Goal: Task Accomplishment & Management: Use online tool/utility

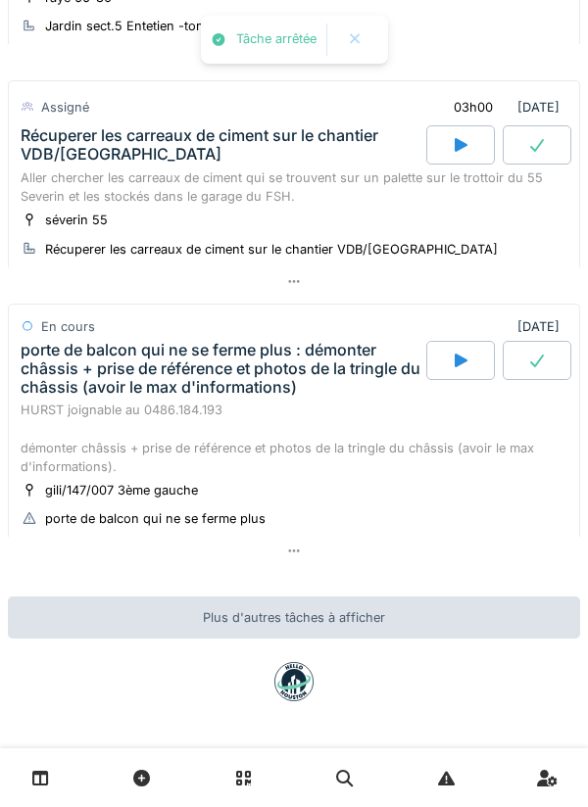
scroll to position [405, 0]
click at [290, 548] on icon at bounding box center [294, 550] width 16 height 13
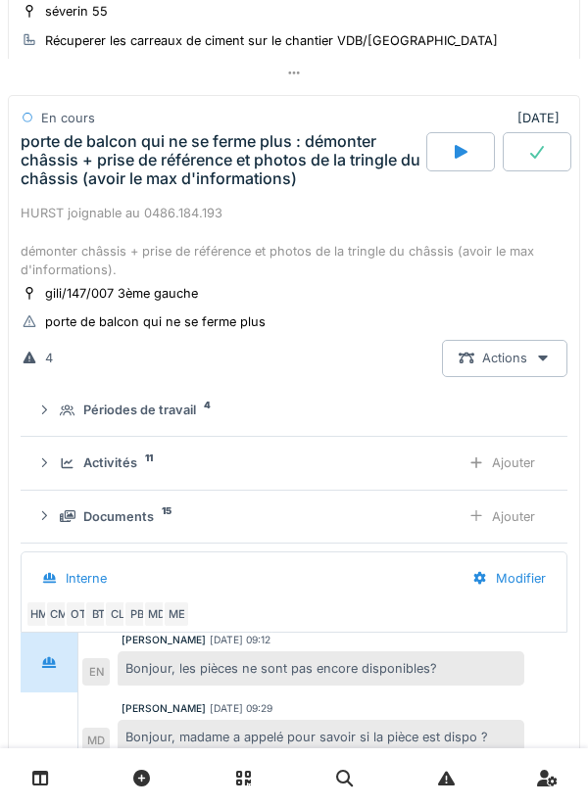
scroll to position [629, 0]
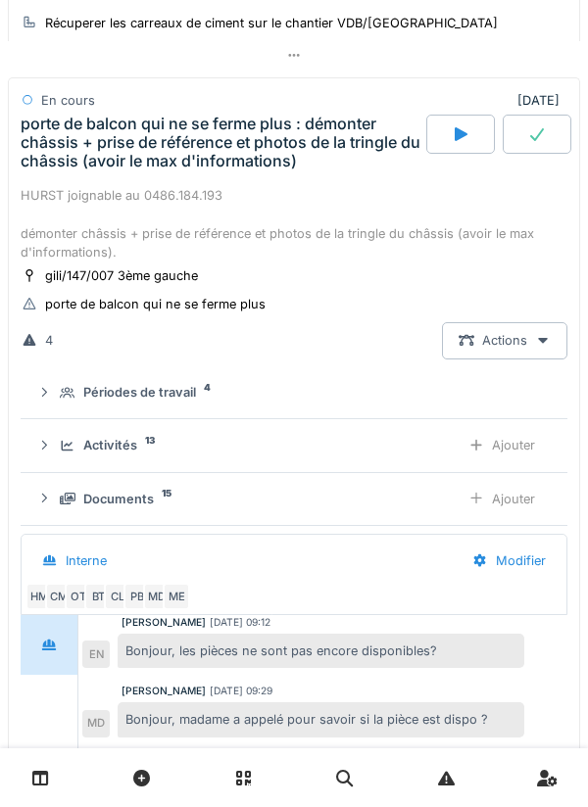
click at [497, 441] on div "Ajouter" at bounding box center [501, 445] width 100 height 36
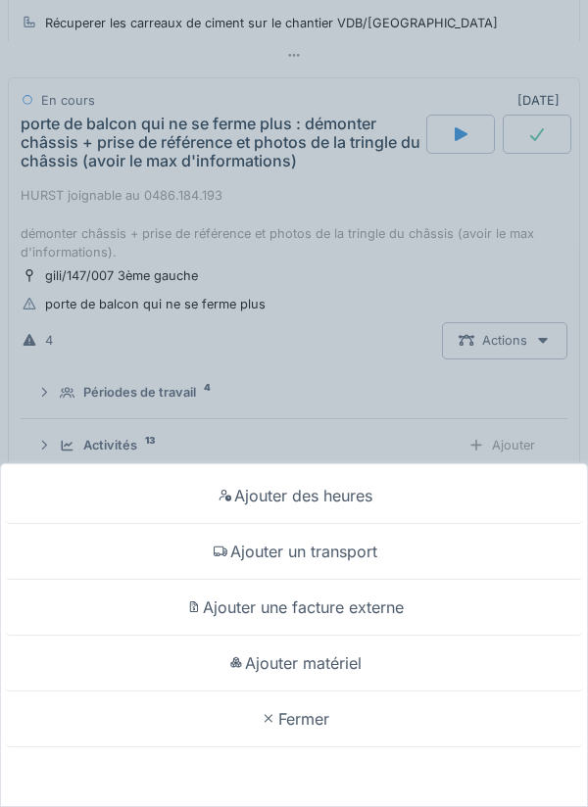
click at [312, 499] on div "Ajouter des heures" at bounding box center [294, 496] width 578 height 56
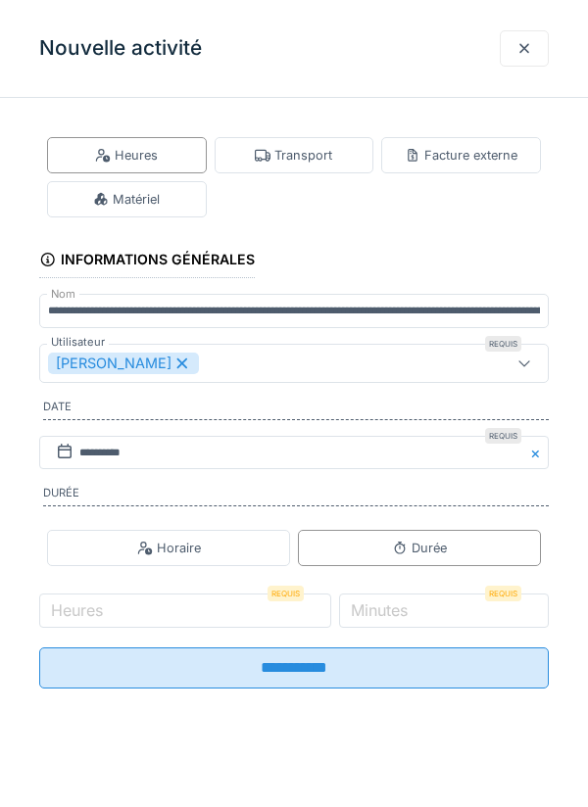
click at [524, 43] on div at bounding box center [524, 48] width 16 height 19
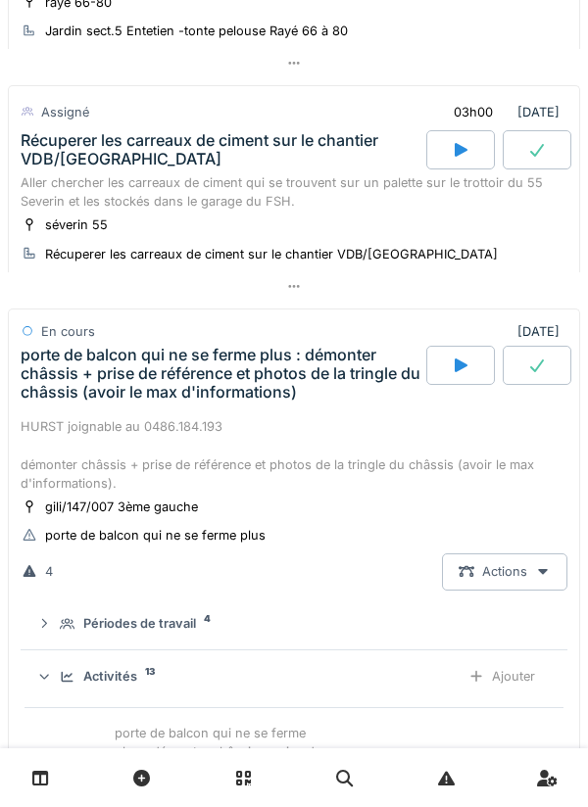
scroll to position [407, 0]
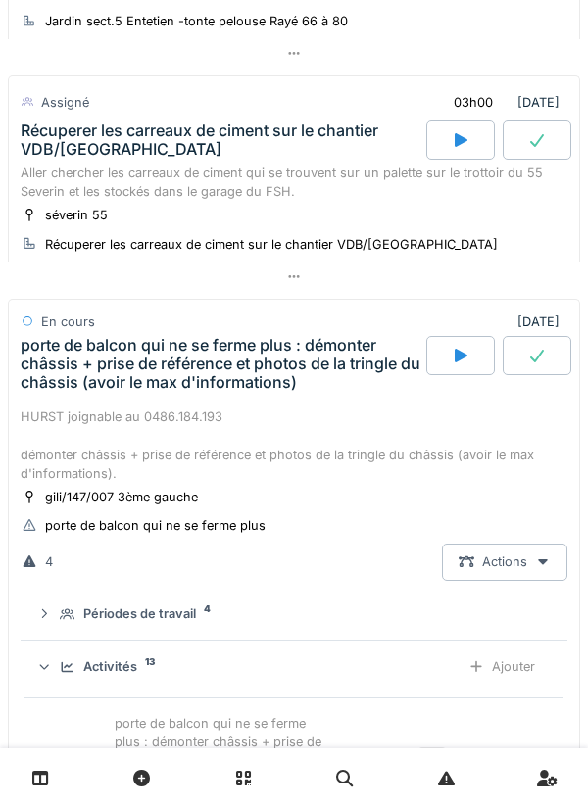
click at [298, 272] on icon at bounding box center [294, 276] width 16 height 13
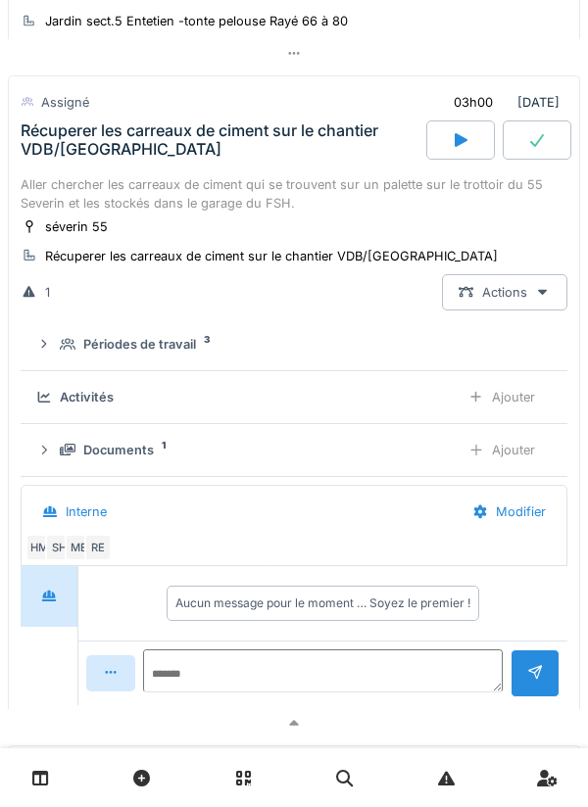
scroll to position [405, 0]
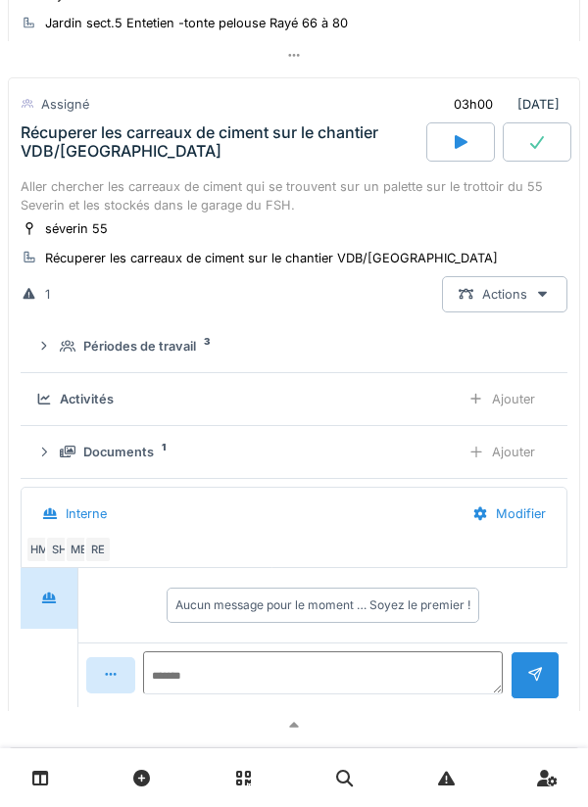
click at [513, 396] on div "Ajouter" at bounding box center [501, 399] width 100 height 36
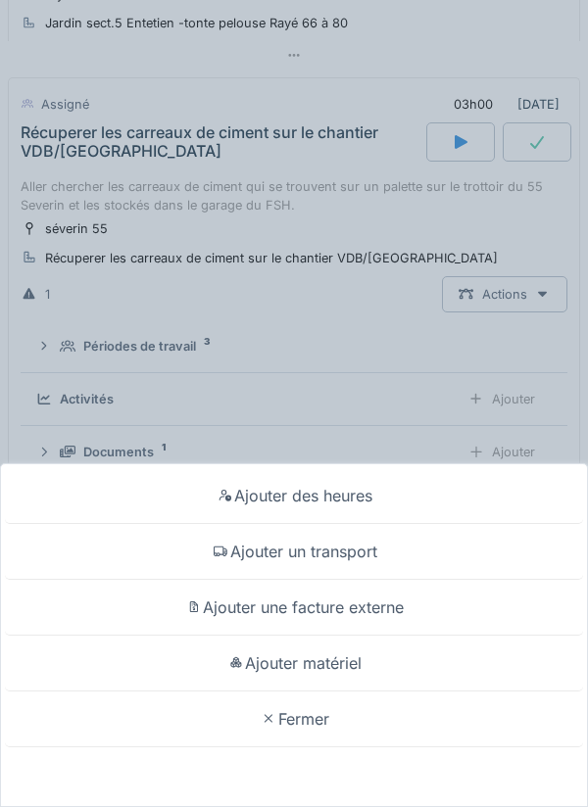
click at [533, 220] on div "Ajouter des heures Ajouter un transport Ajouter une facture externe Ajouter mat…" at bounding box center [294, 403] width 588 height 807
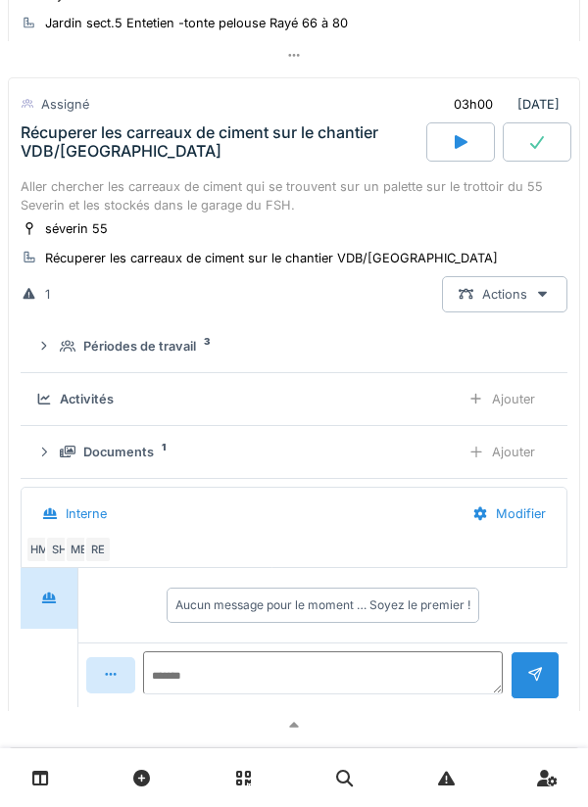
click at [189, 344] on div "Périodes de travail" at bounding box center [139, 346] width 113 height 19
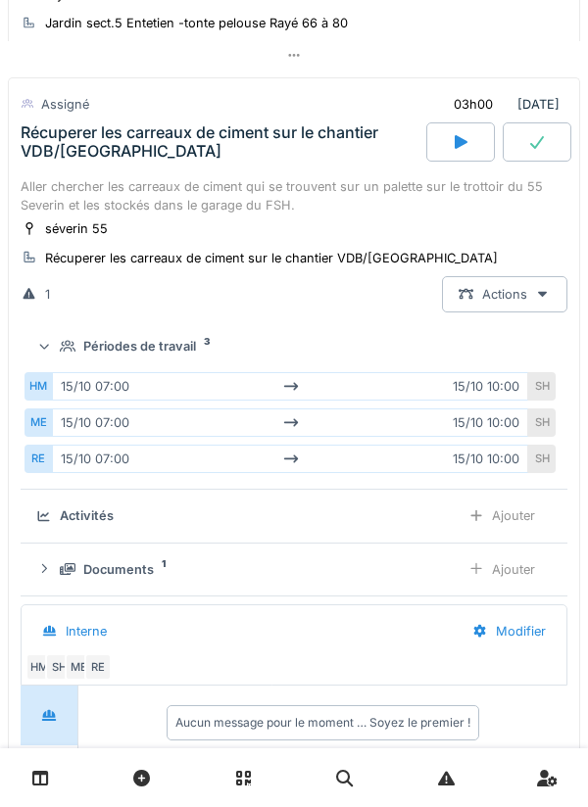
click at [188, 505] on div "Activités Ajouter" at bounding box center [293, 515] width 515 height 36
click at [267, 523] on div "Activités" at bounding box center [239, 515] width 407 height 19
click at [478, 214] on div "Aller chercher les carreaux de ciment qui se trouvent sur un palette sur le tro…" at bounding box center [294, 195] width 546 height 37
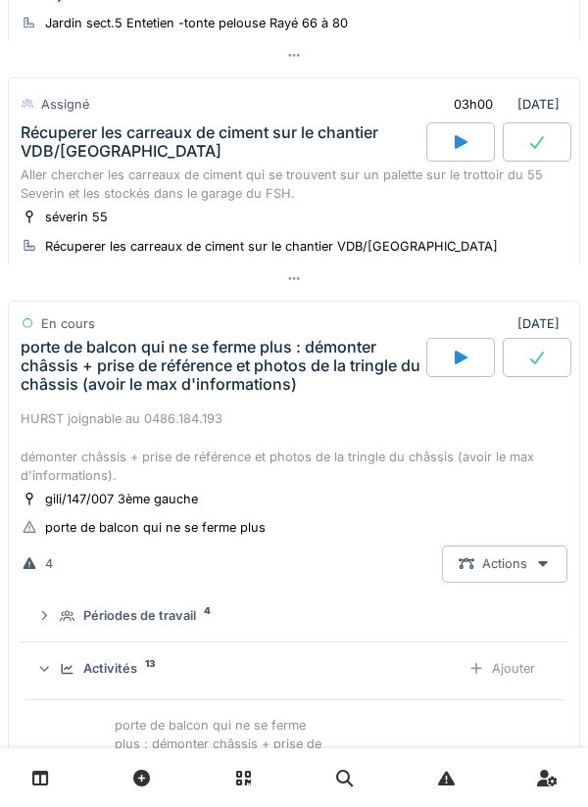
click at [306, 276] on div at bounding box center [294, 278] width 572 height 28
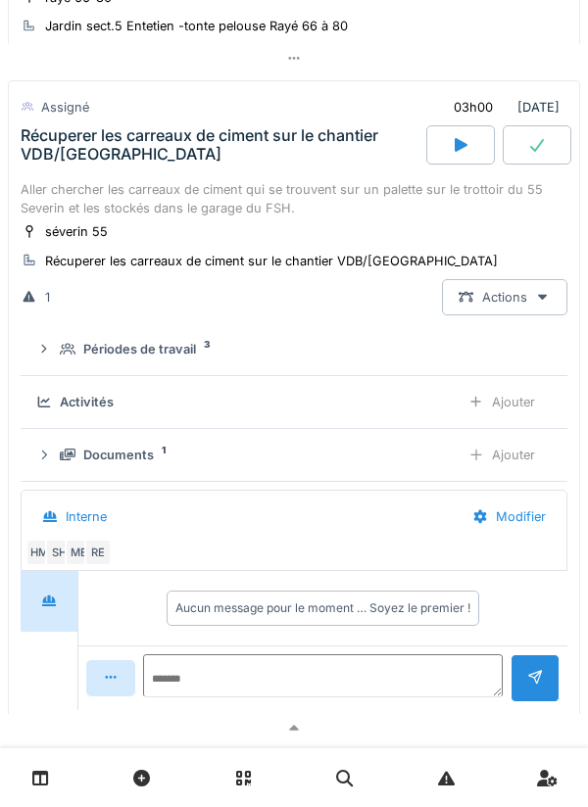
scroll to position [399, 0]
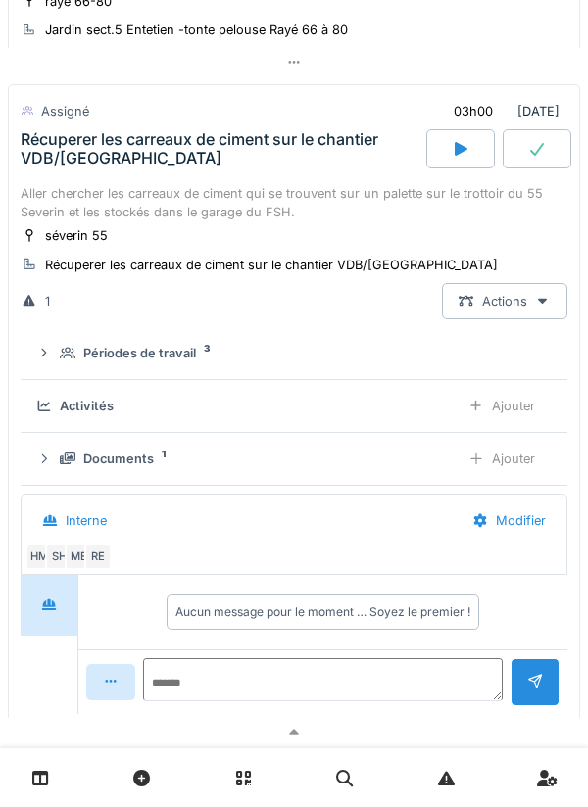
click at [245, 402] on div "Activités" at bounding box center [239, 406] width 407 height 19
click at [287, 347] on div "Périodes de travail 3" at bounding box center [302, 353] width 484 height 19
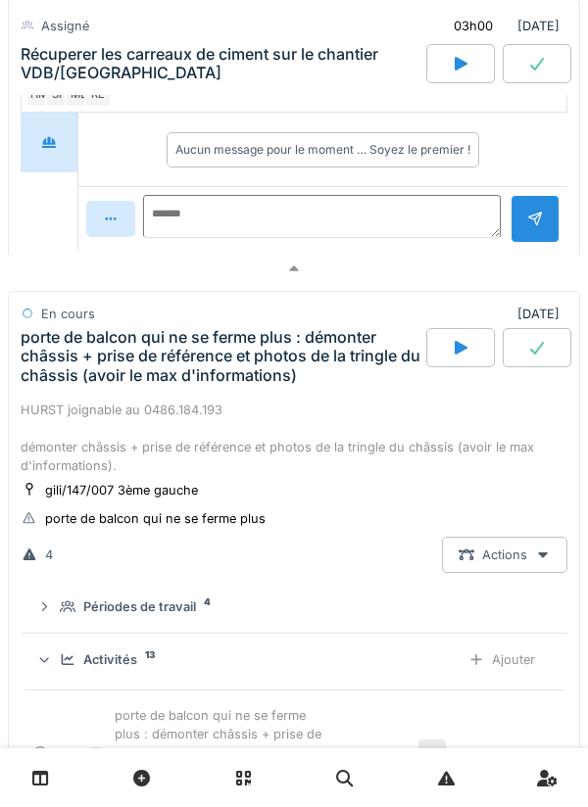
scroll to position [1017, 0]
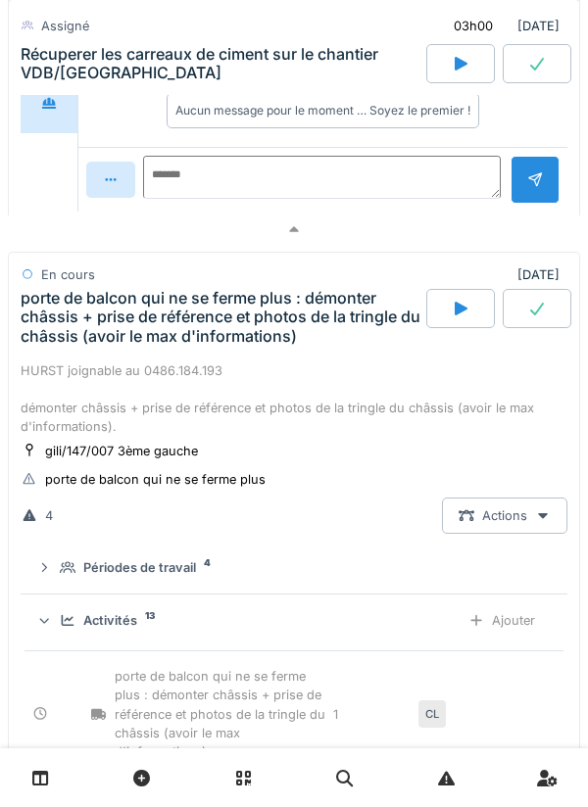
click at [235, 613] on div "Activités 13 Ajouter" at bounding box center [293, 620] width 515 height 36
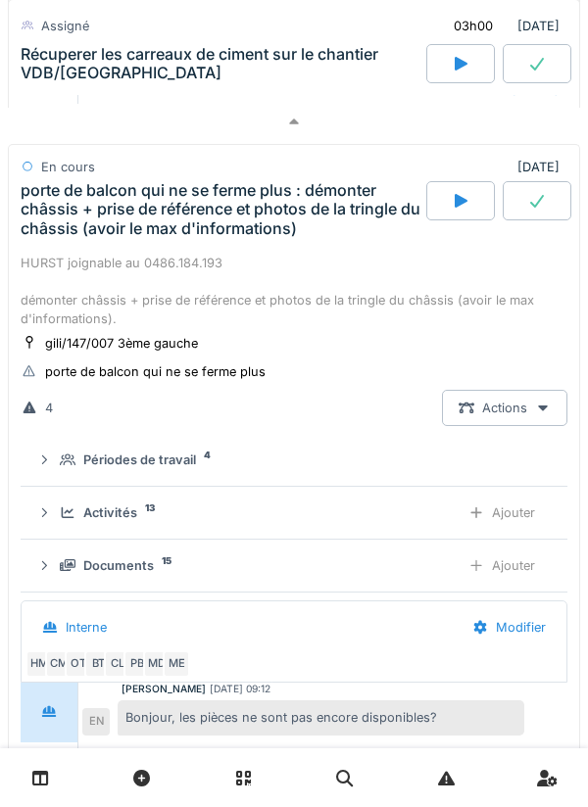
scroll to position [1124, 0]
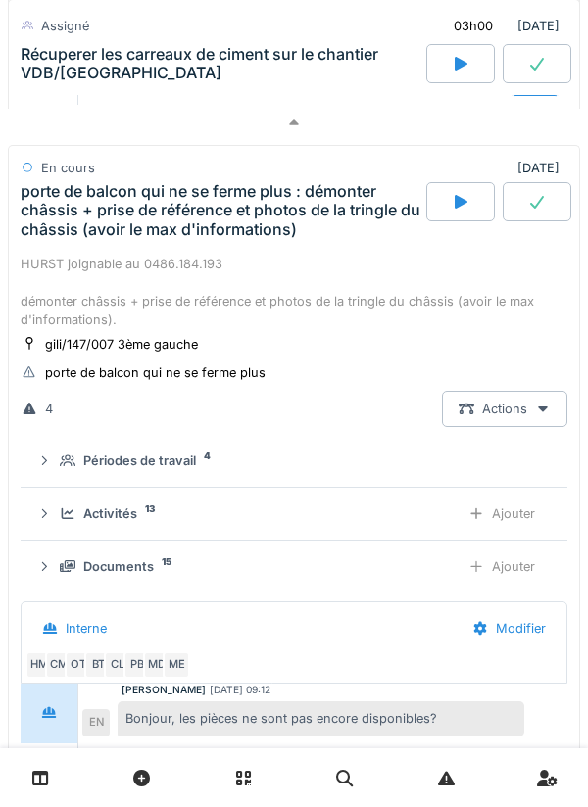
click at [281, 448] on summary "Périodes de travail 4" at bounding box center [293, 461] width 531 height 36
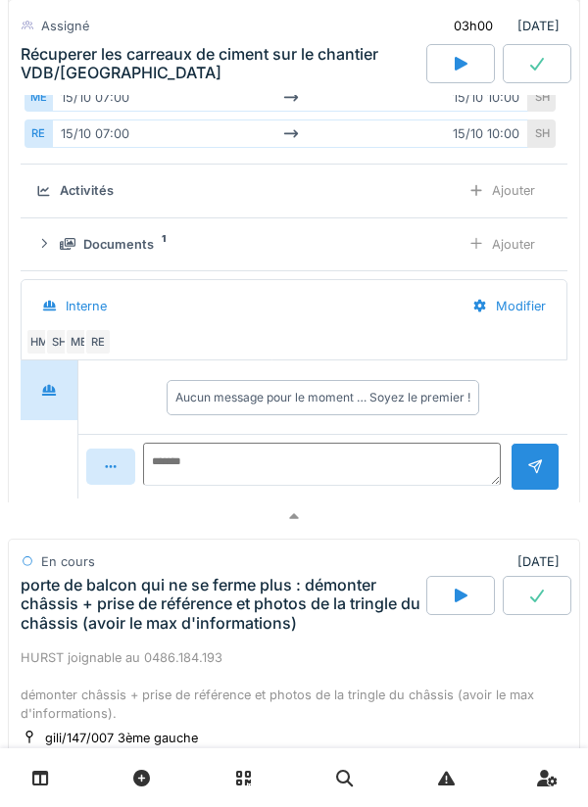
scroll to position [735, 0]
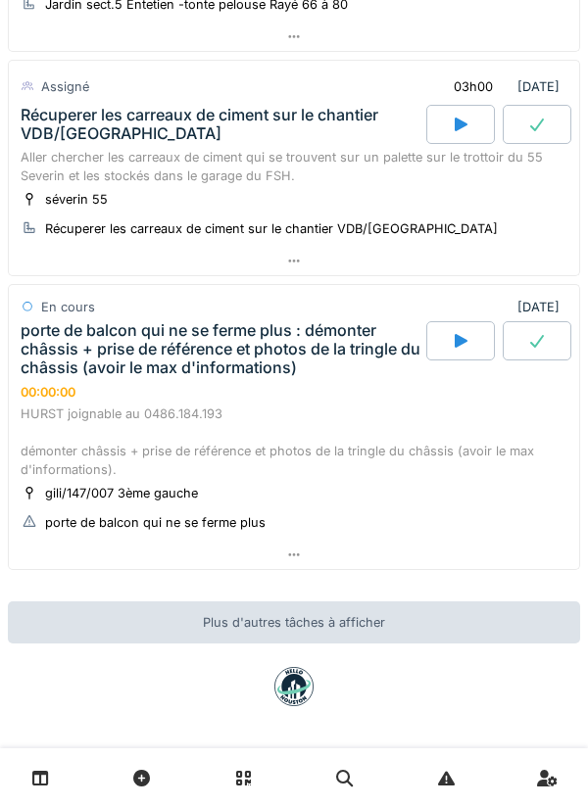
scroll to position [429, 0]
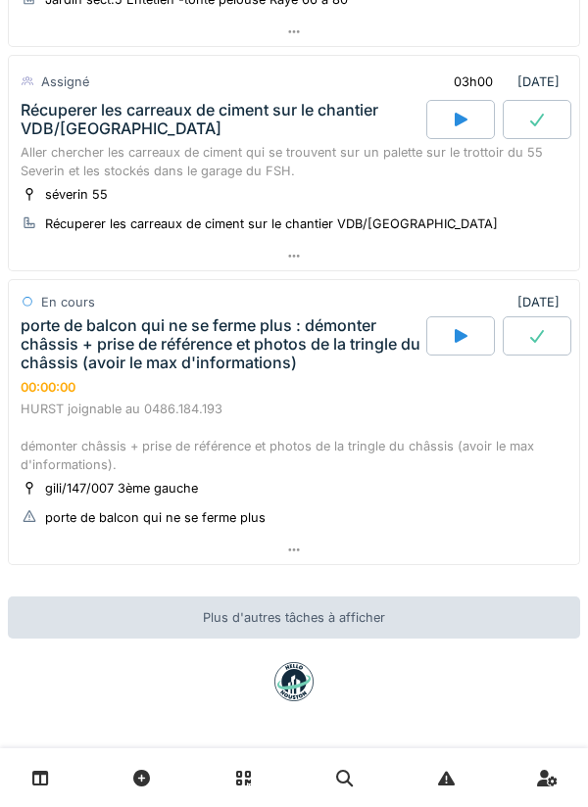
click at [291, 545] on icon at bounding box center [294, 550] width 16 height 13
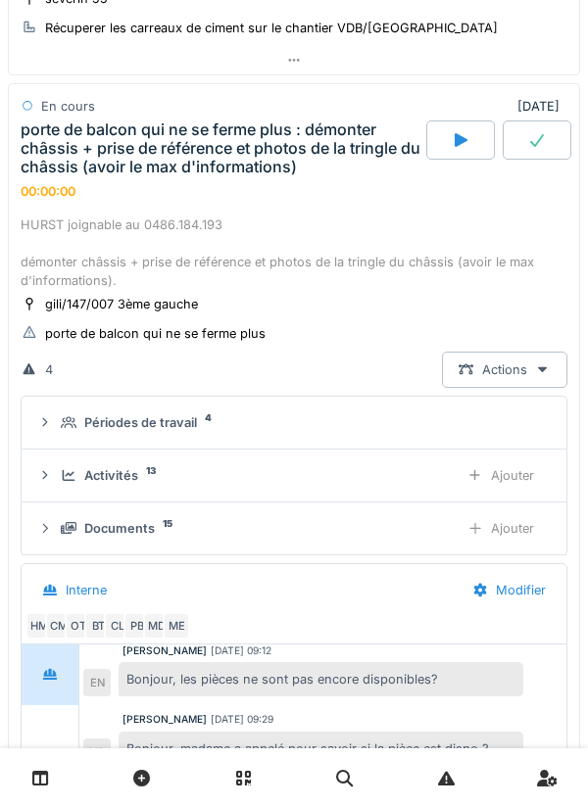
scroll to position [629, 0]
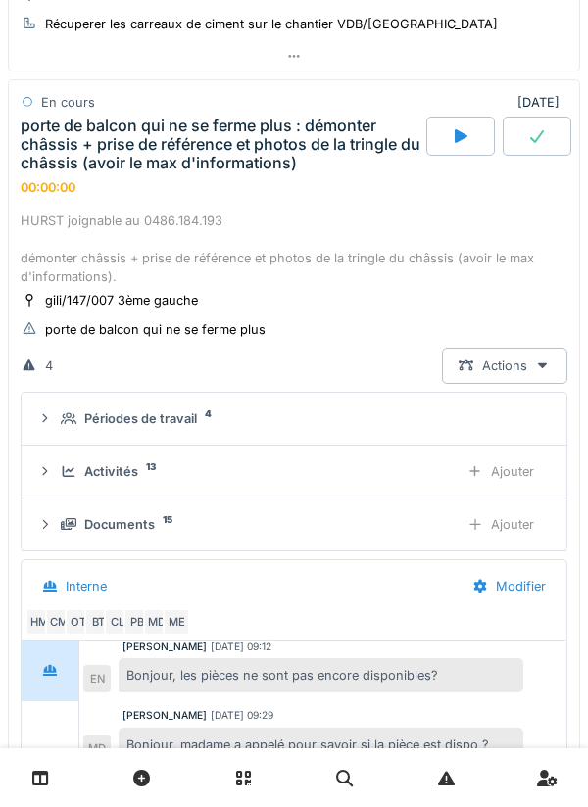
click at [229, 477] on div "Activités 13" at bounding box center [252, 471] width 382 height 19
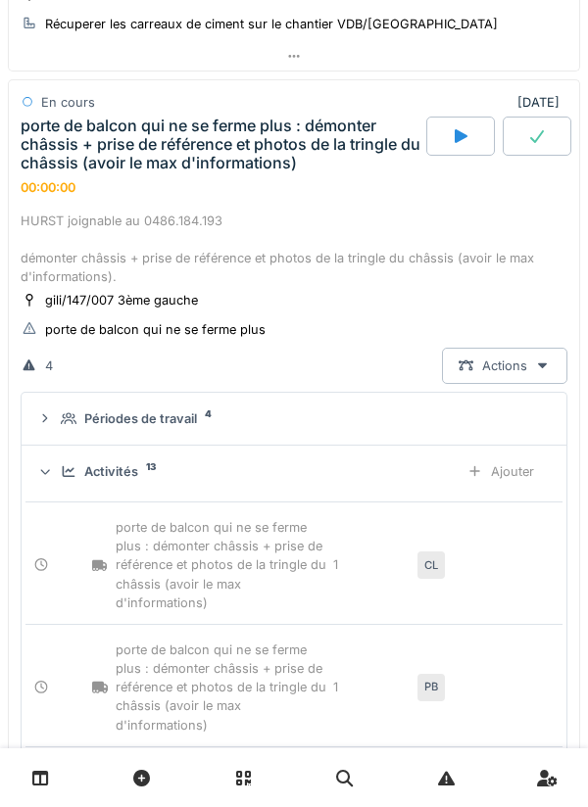
click at [262, 467] on div "Activités 13" at bounding box center [252, 471] width 382 height 19
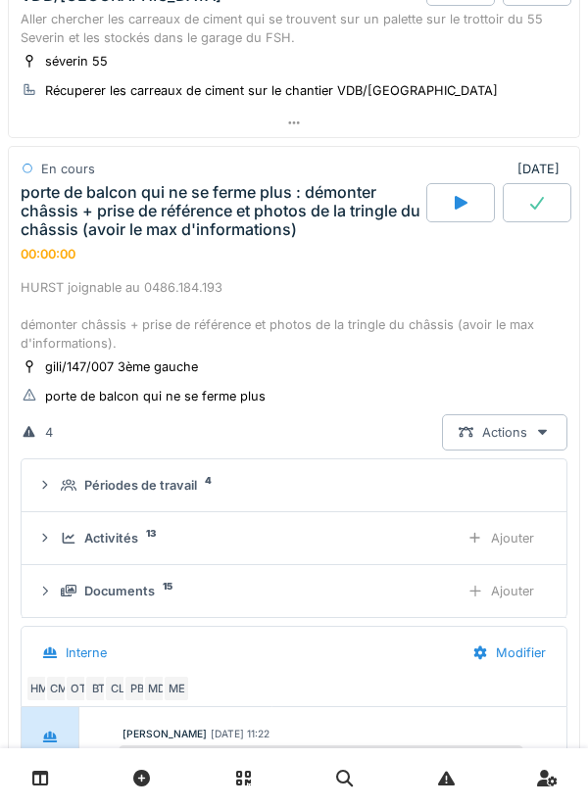
scroll to position [565, 0]
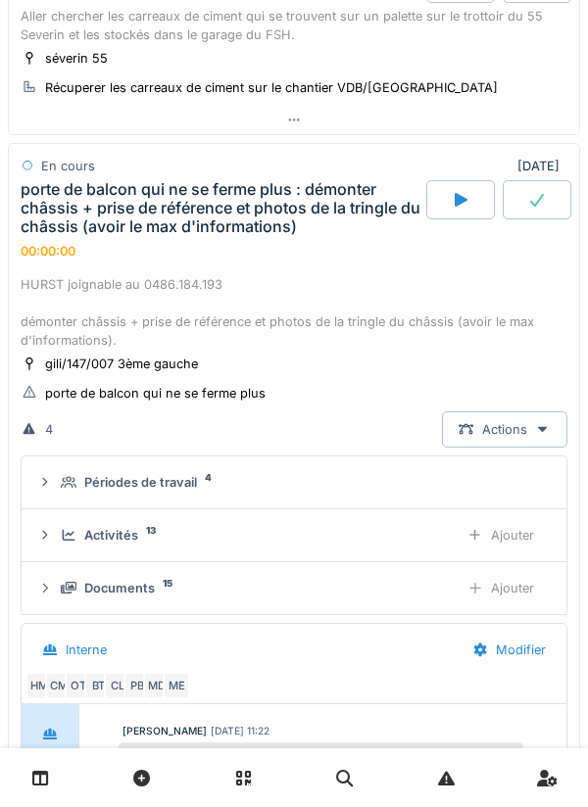
click at [373, 581] on div "Documents 15" at bounding box center [252, 588] width 382 height 19
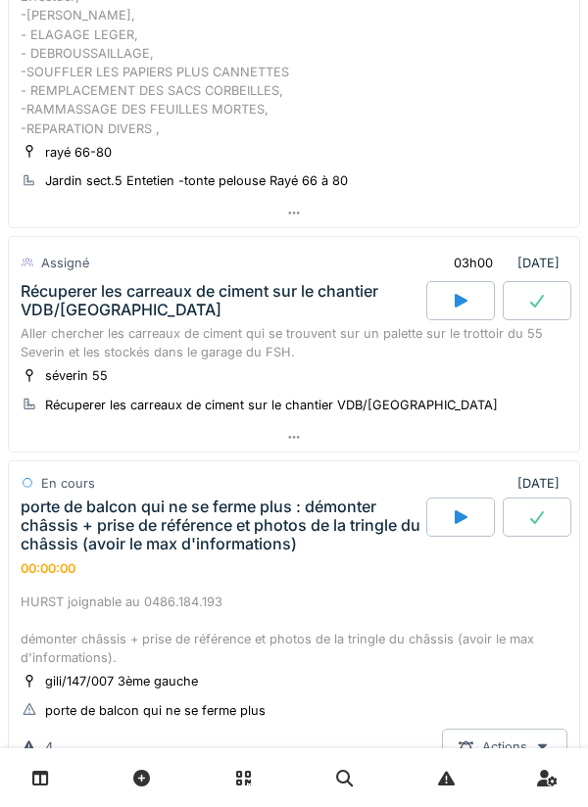
scroll to position [263, 0]
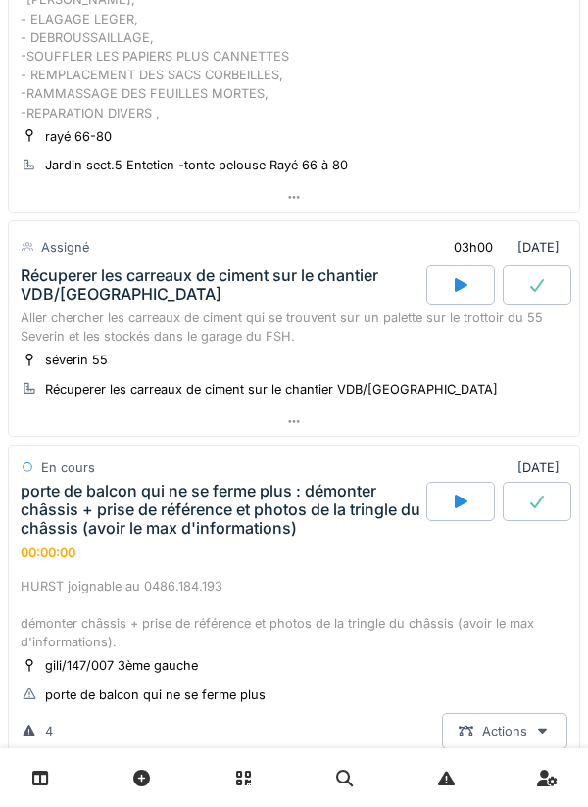
click at [284, 423] on div at bounding box center [294, 421] width 570 height 28
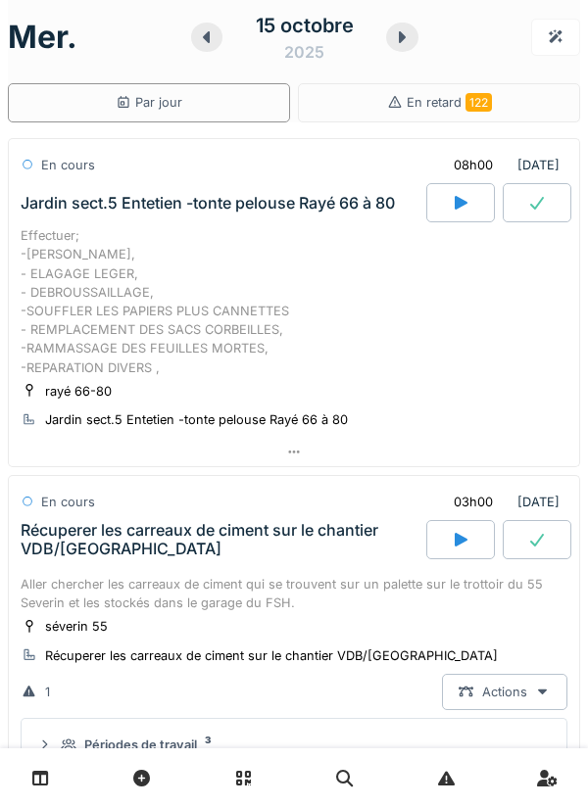
scroll to position [0, 0]
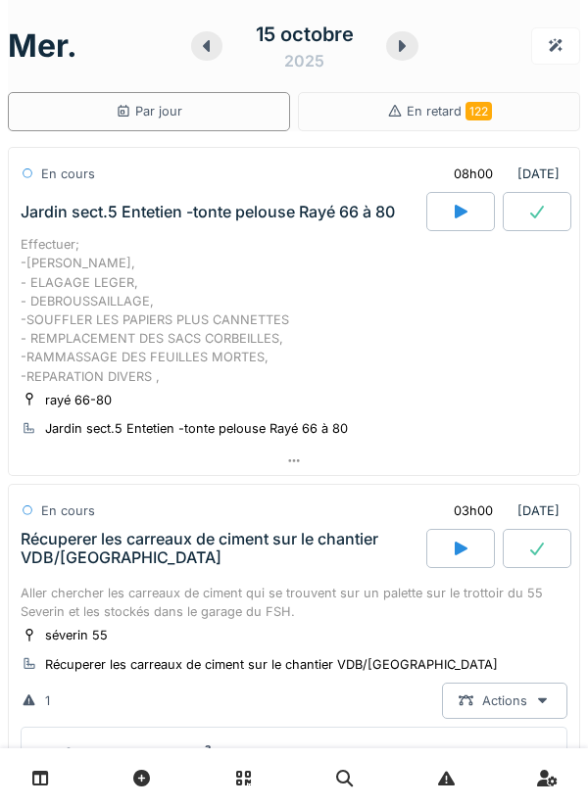
click at [474, 39] on div "[DATE]" at bounding box center [294, 46] width 572 height 61
click at [456, 342] on div "Effectuer; -[PERSON_NAME], - ELAGAGE LEGER, - DEBROUSSAILLAGE, -SOUFFLER LES PA…" at bounding box center [294, 310] width 546 height 151
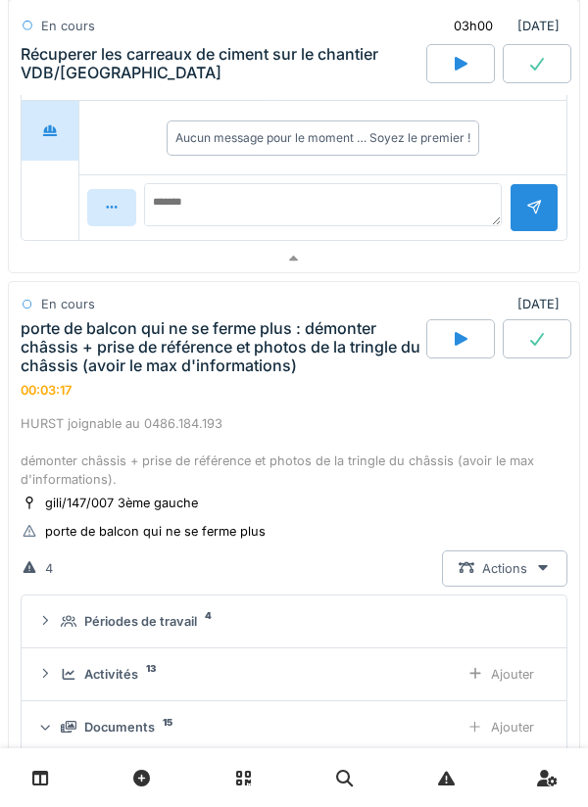
scroll to position [412, 0]
click at [279, 615] on div "Périodes de travail 4" at bounding box center [302, 621] width 482 height 19
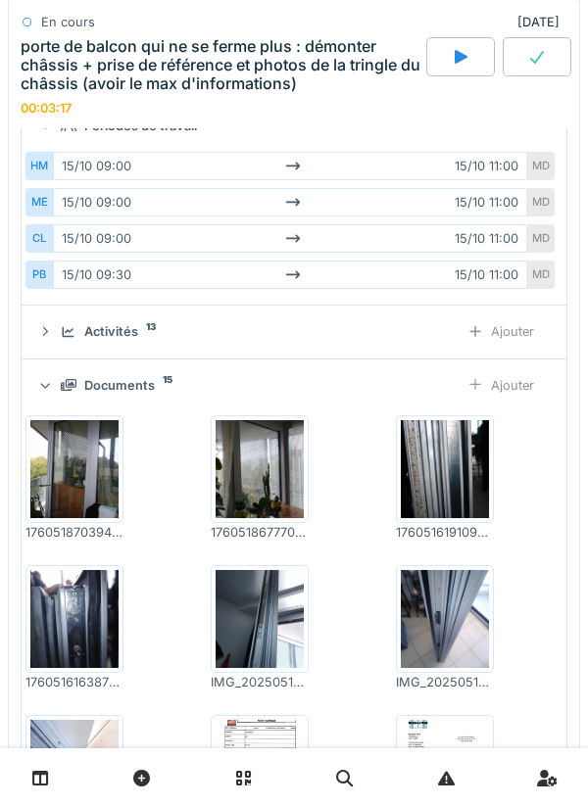
scroll to position [1821, 0]
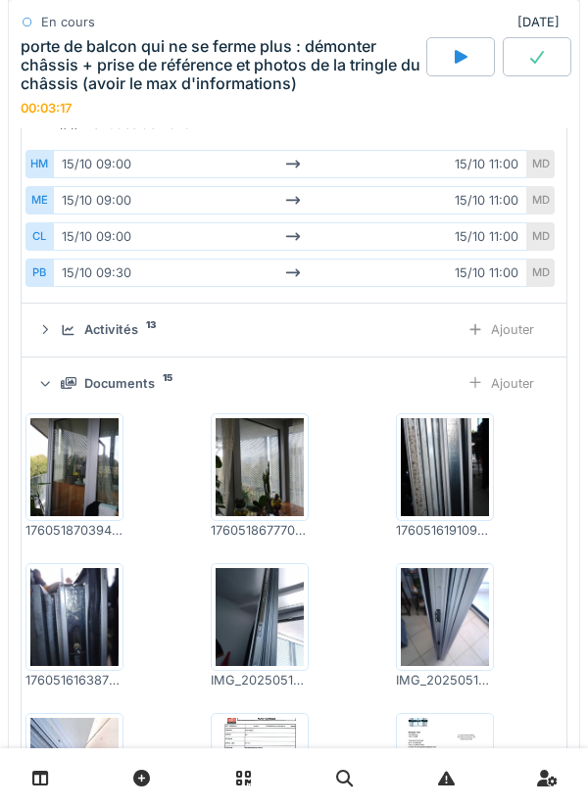
click at [289, 325] on div "Activités 13" at bounding box center [252, 329] width 382 height 19
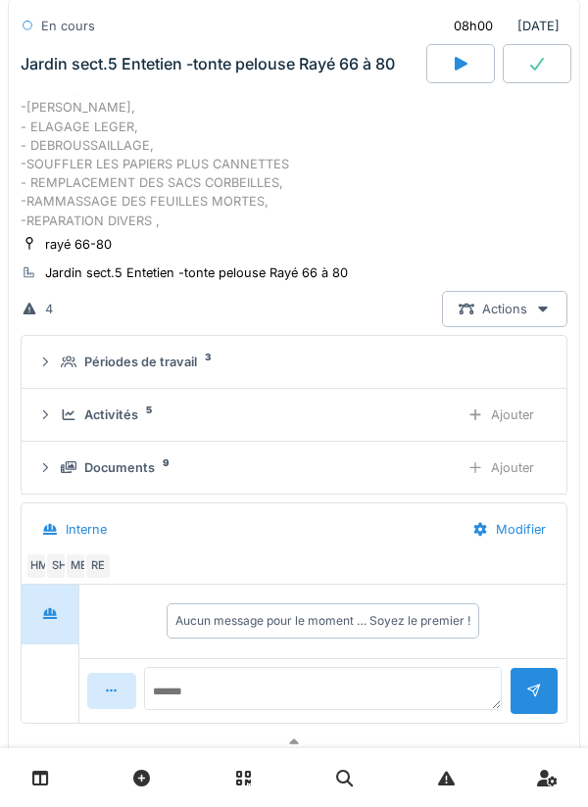
scroll to position [0, 0]
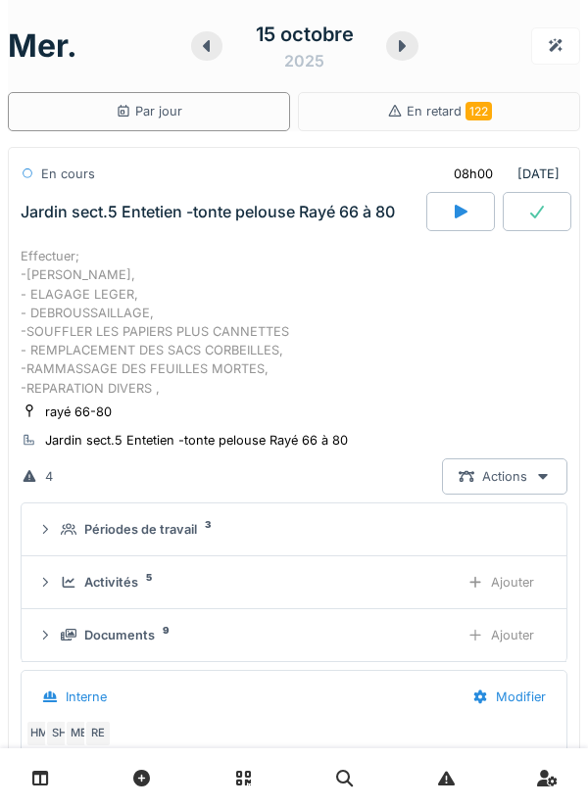
click at [468, 304] on div "Effectuer; -[PERSON_NAME], - ELAGAGE LEGER, - DEBROUSSAILLAGE, -SOUFFLER LES PA…" at bounding box center [294, 322] width 546 height 151
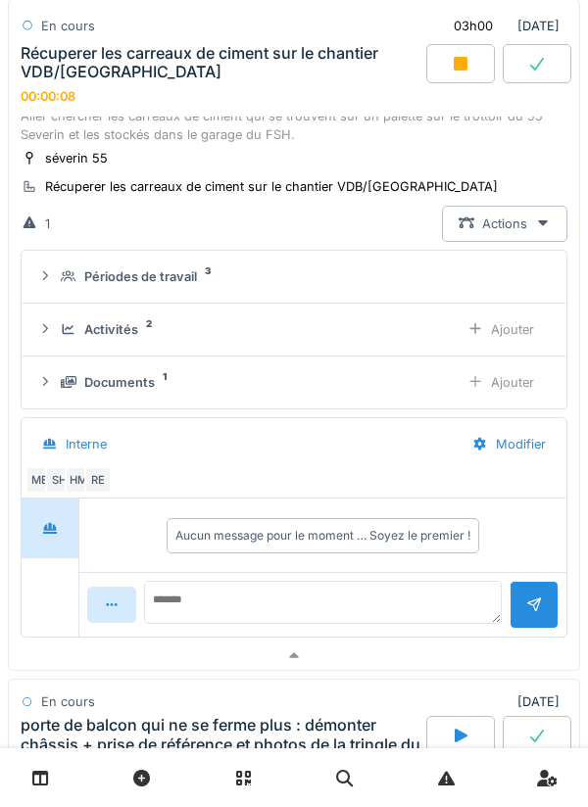
scroll to position [499, 0]
click at [57, 772] on link at bounding box center [41, 778] width 50 height 46
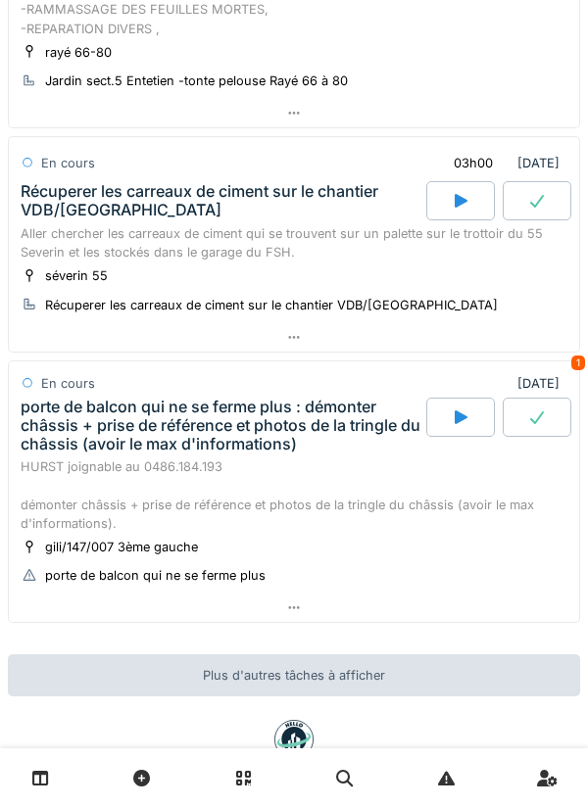
scroll to position [405, 0]
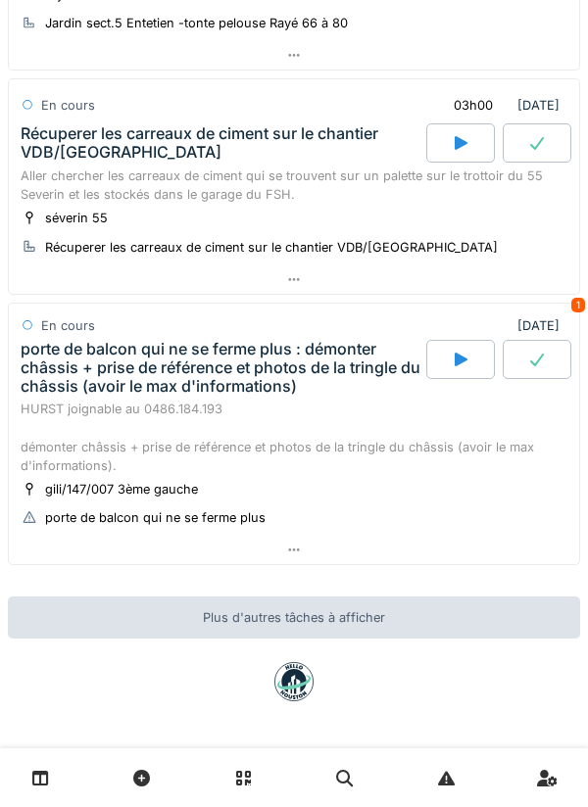
click at [300, 544] on icon at bounding box center [294, 550] width 16 height 13
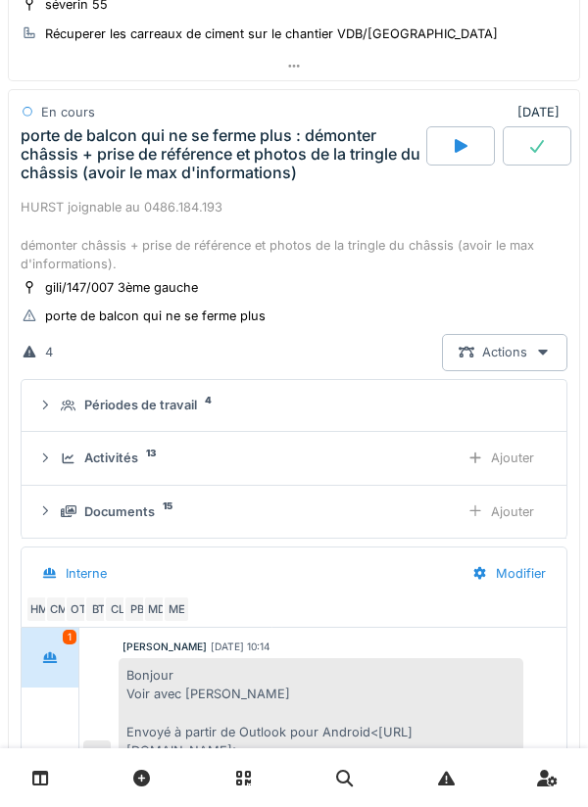
scroll to position [629, 0]
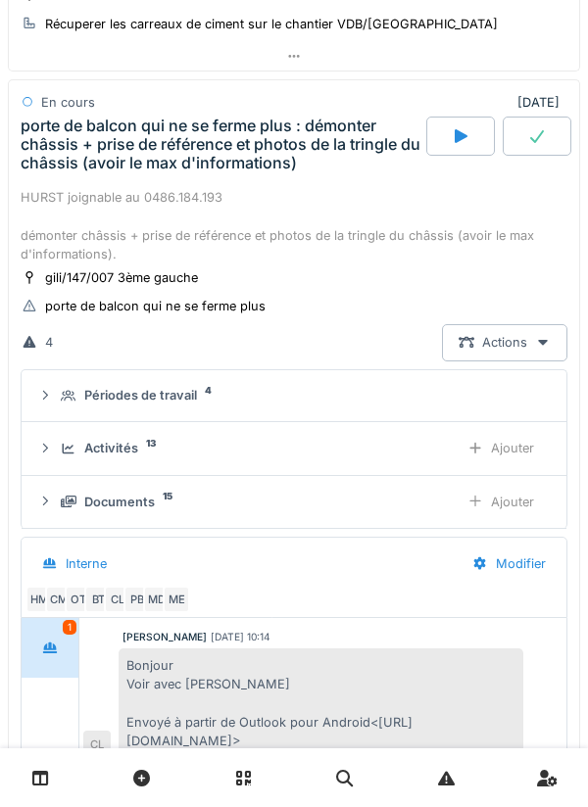
click at [400, 562] on div "Interne" at bounding box center [240, 564] width 430 height 44
click at [399, 579] on div "Interne" at bounding box center [240, 564] width 430 height 44
click at [341, 560] on div "Interne" at bounding box center [240, 564] width 430 height 44
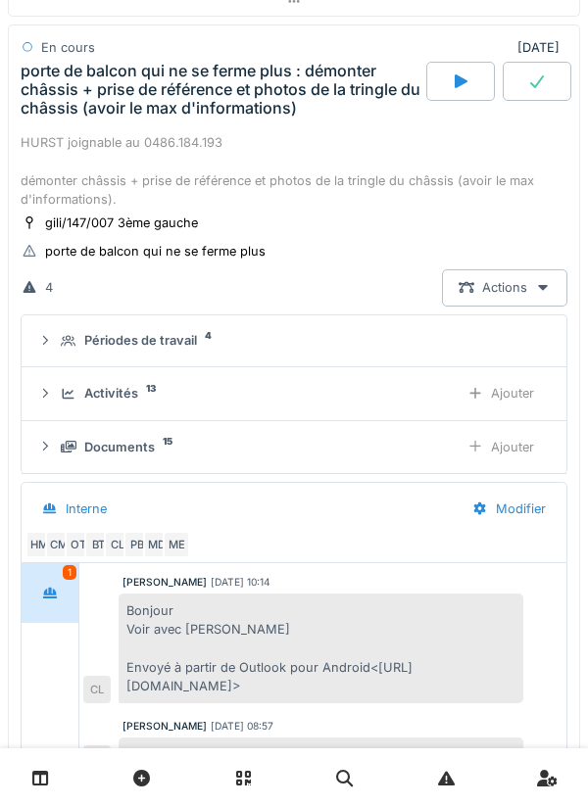
scroll to position [646, 0]
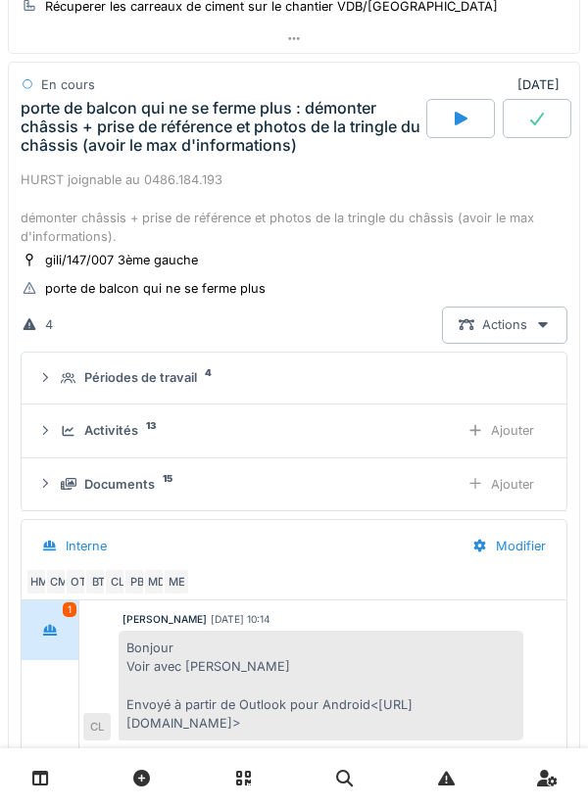
click at [411, 428] on div "Activités 13" at bounding box center [252, 430] width 382 height 19
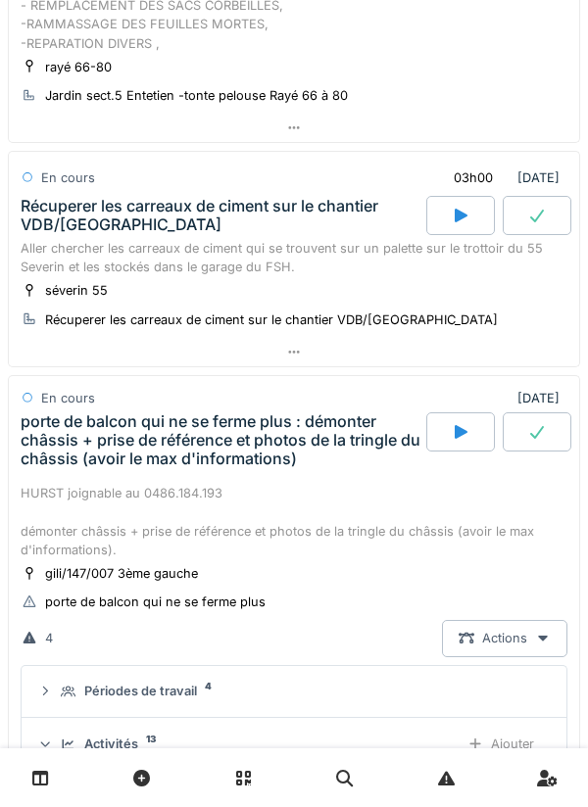
scroll to position [0, 0]
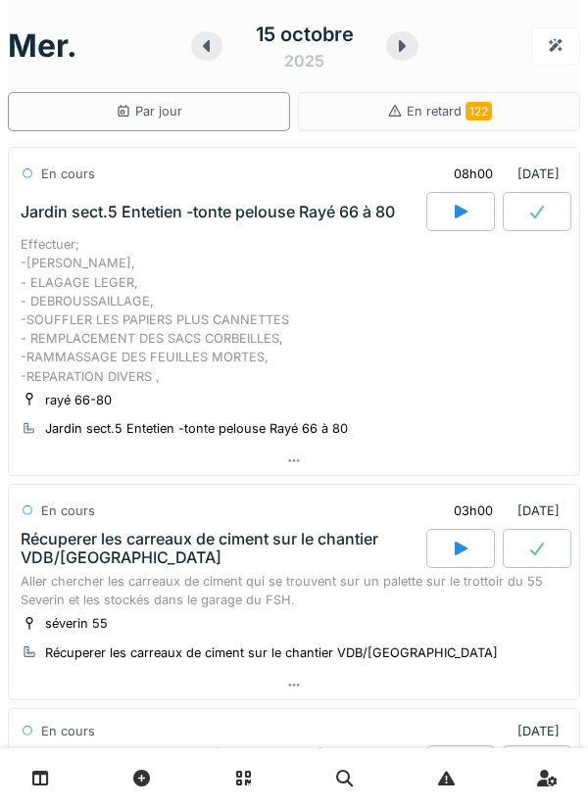
click at [449, 310] on div "Effectuer; -[PERSON_NAME], - ELAGAGE LEGER, - DEBROUSSAILLAGE, -SOUFFLER LES PA…" at bounding box center [294, 310] width 546 height 151
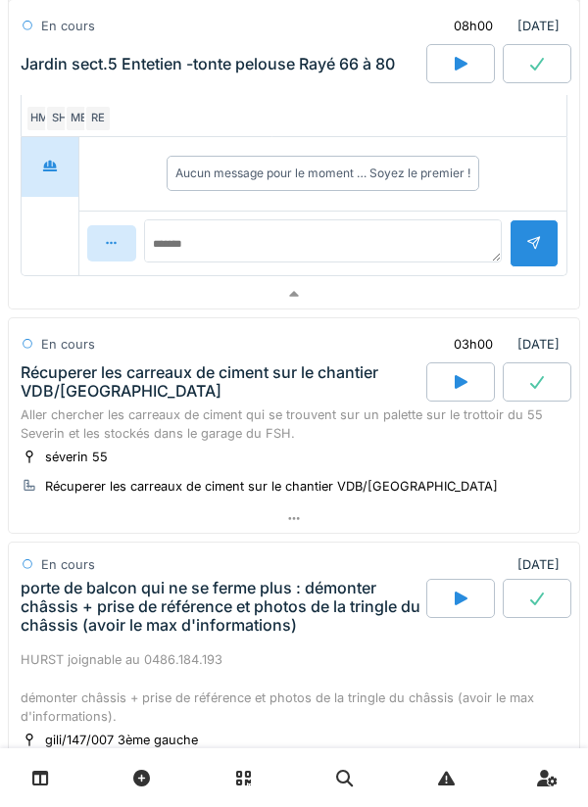
scroll to position [616, 0]
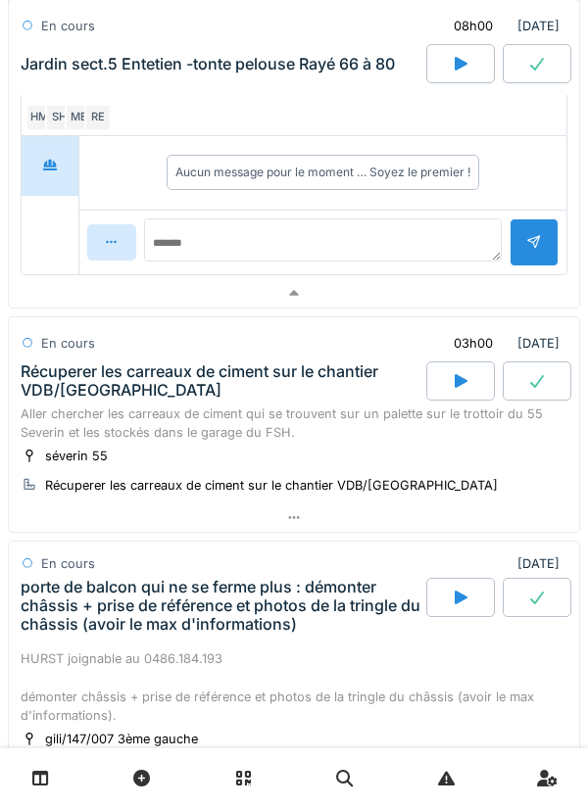
click at [452, 375] on icon at bounding box center [460, 381] width 20 height 16
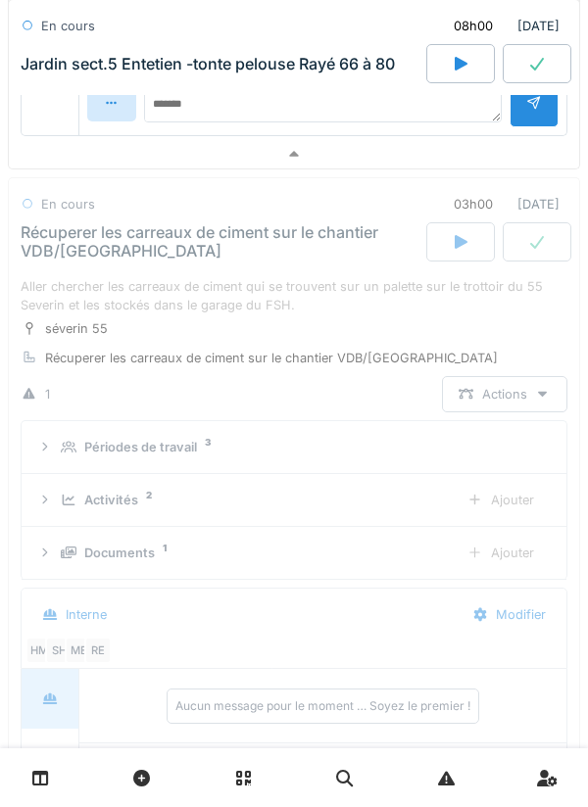
scroll to position [854, 0]
